Goal: Task Accomplishment & Management: Manage account settings

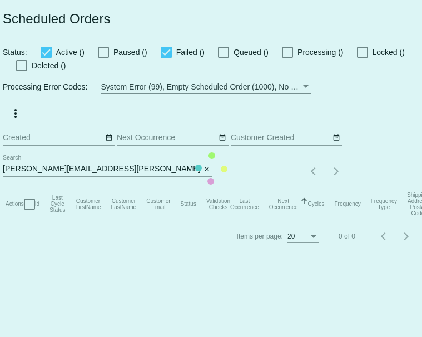
click at [39, 187] on mat-table "Actions Id Last Cycle Status Customer FirstName Customer LastName Customer Emai…" at bounding box center [242, 203] width 484 height 33
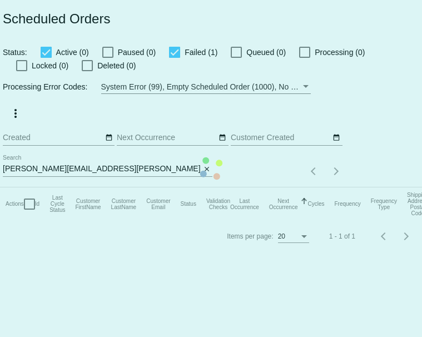
click at [39, 187] on mat-table "Actions Id Last Cycle Status Customer FirstName Customer LastName Customer Emai…" at bounding box center [242, 203] width 484 height 33
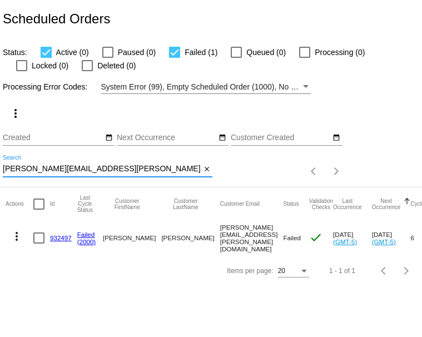
click at [55, 174] on input "patti.pullen@yahoo.com" at bounding box center [102, 169] width 198 height 9
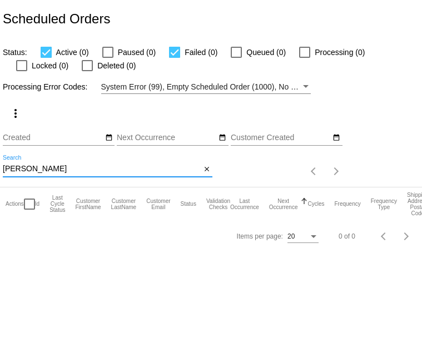
click at [52, 174] on input "jay jambor" at bounding box center [102, 169] width 198 height 9
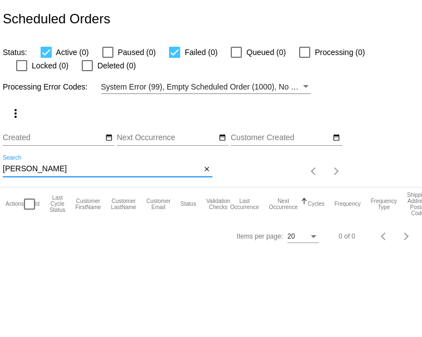
click at [52, 174] on input "jay jambor" at bounding box center [102, 169] width 198 height 9
paste input "jambor@gmail.com"
type input "jayjambor@gmail.com"
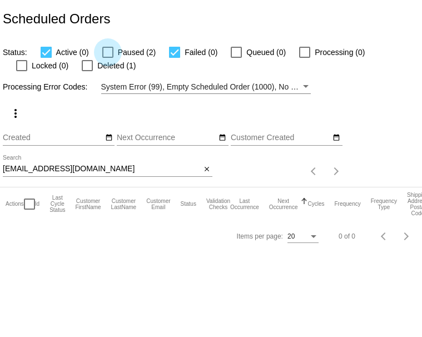
click at [113, 57] on div at bounding box center [107, 52] width 11 height 11
click at [108, 58] on input "Paused (2)" at bounding box center [107, 58] width 1 height 1
checkbox input "true"
click at [51, 58] on div at bounding box center [46, 52] width 11 height 11
click at [46, 58] on input "Active (0)" at bounding box center [46, 58] width 1 height 1
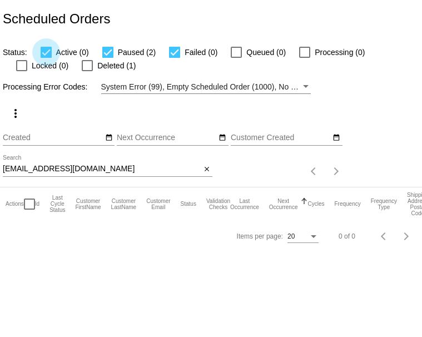
checkbox input "false"
